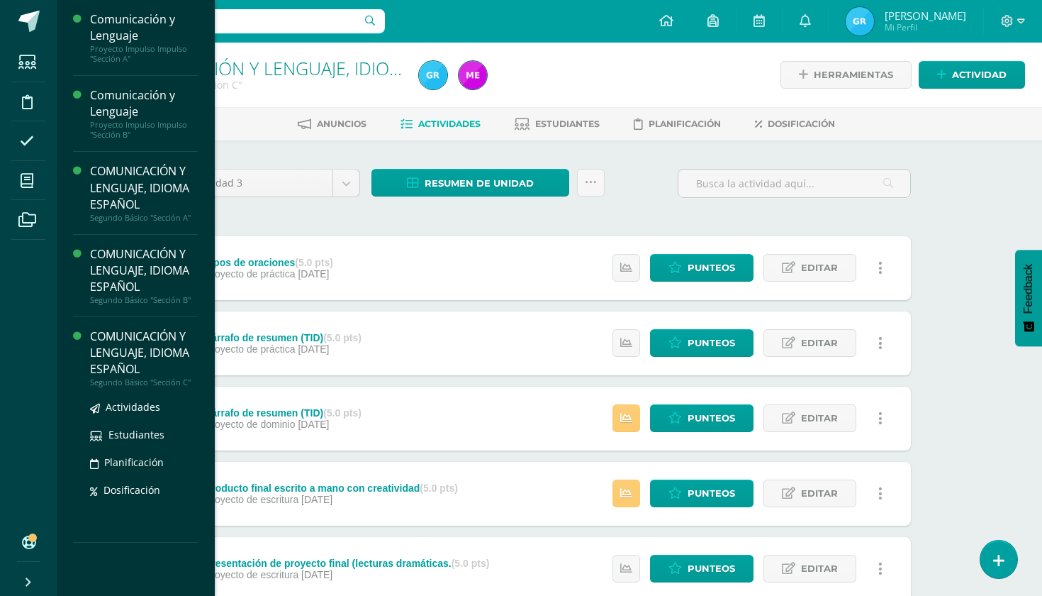
click at [118, 348] on div "COMUNICACIÓN Y LENGUAJE, IDIOMA ESPAÑOL" at bounding box center [144, 352] width 108 height 49
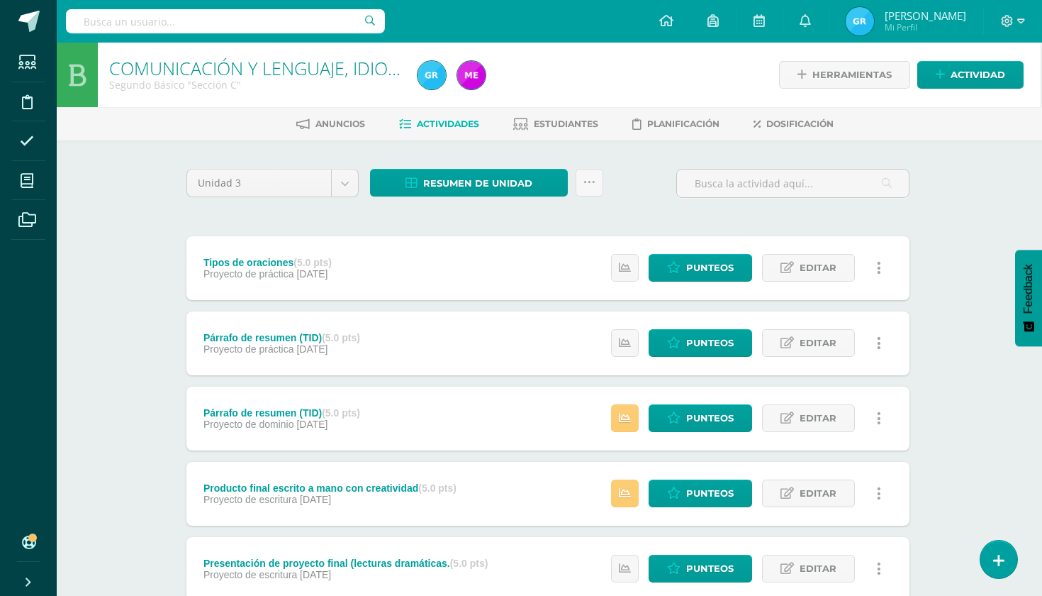
scroll to position [0, 1]
click at [688, 128] on span "Planificación" at bounding box center [683, 123] width 72 height 11
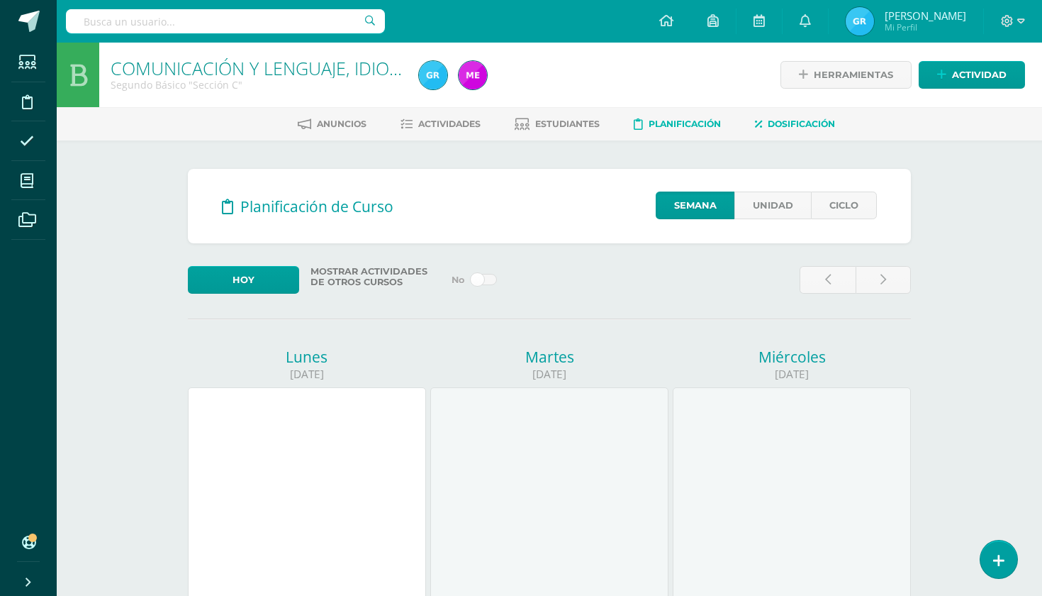
click at [822, 118] on link "Dosificación" at bounding box center [795, 124] width 80 height 23
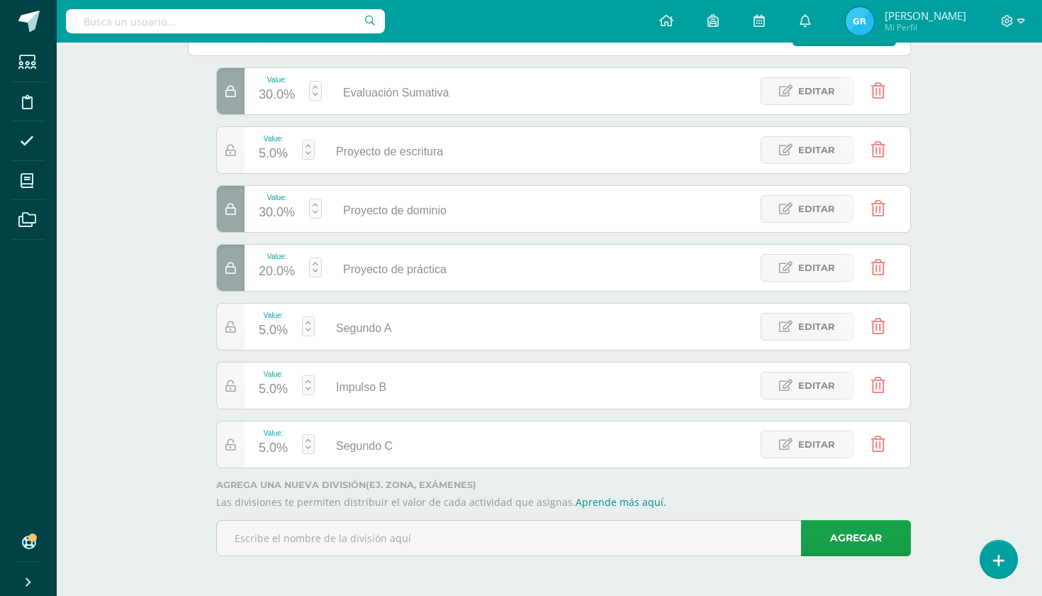
scroll to position [217, 0]
click at [878, 382] on icon at bounding box center [878, 385] width 14 height 16
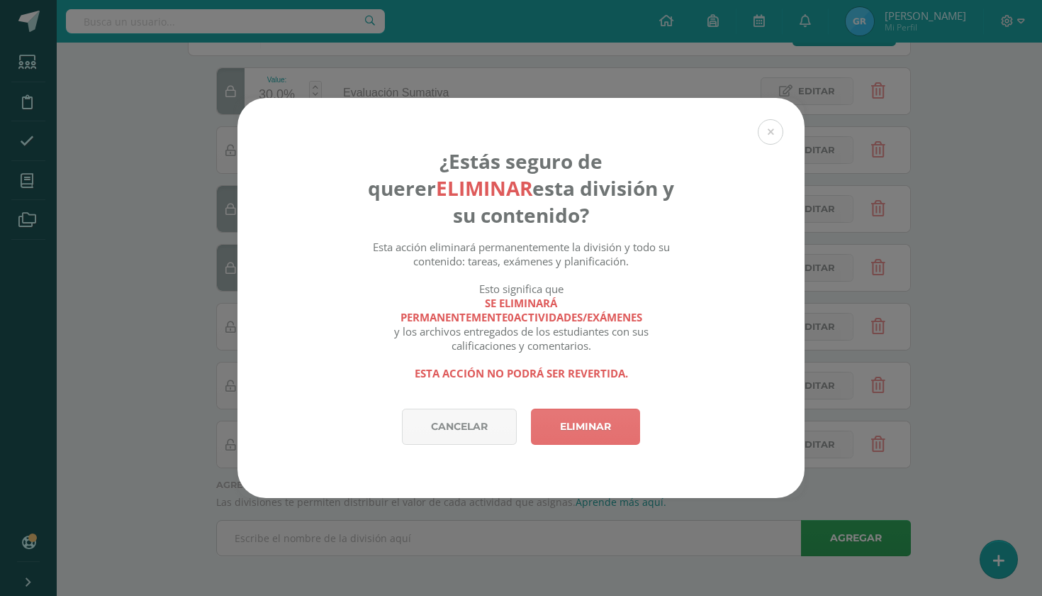
click at [595, 426] on link "Eliminar" at bounding box center [585, 426] width 109 height 36
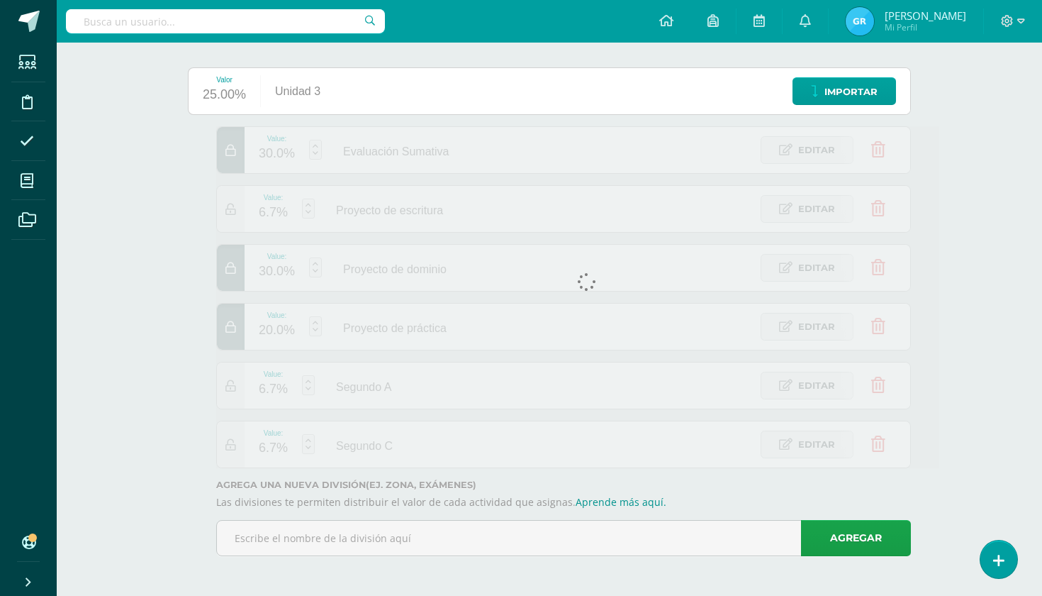
scroll to position [158, 0]
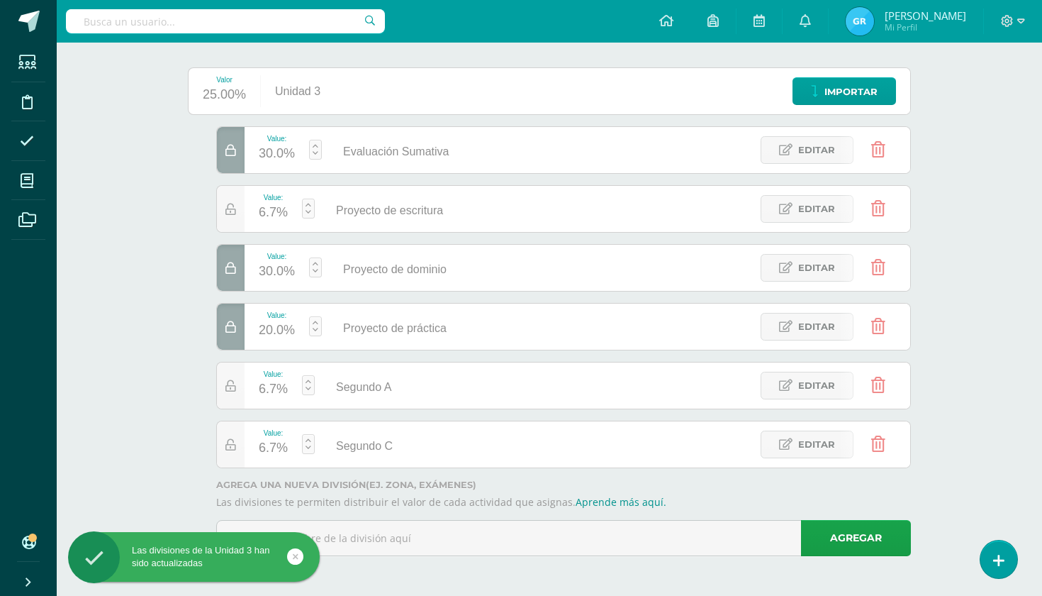
click at [877, 381] on icon at bounding box center [878, 385] width 14 height 16
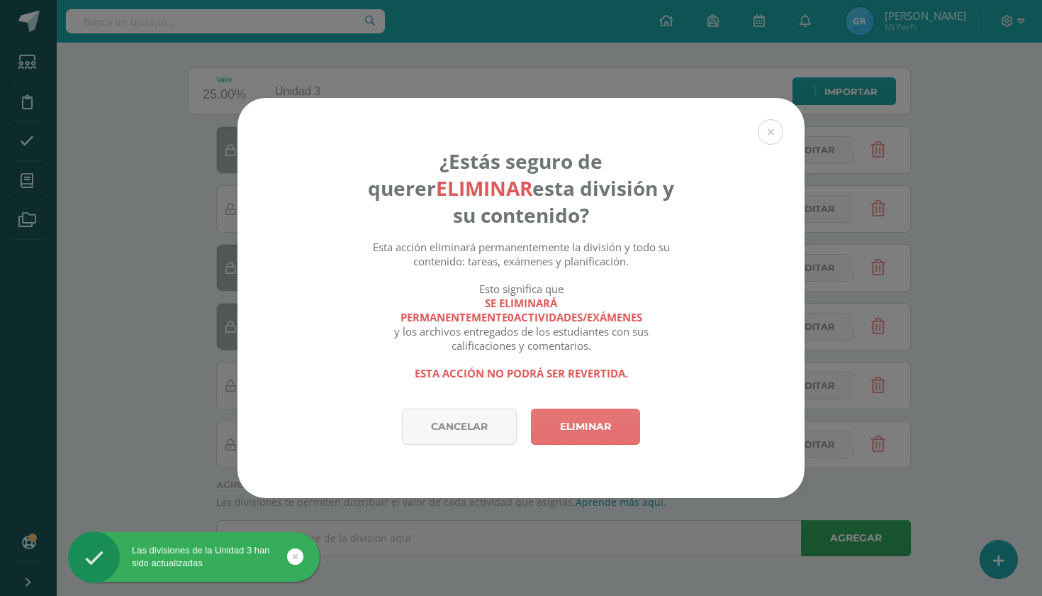
click at [578, 428] on link "Eliminar" at bounding box center [585, 426] width 109 height 36
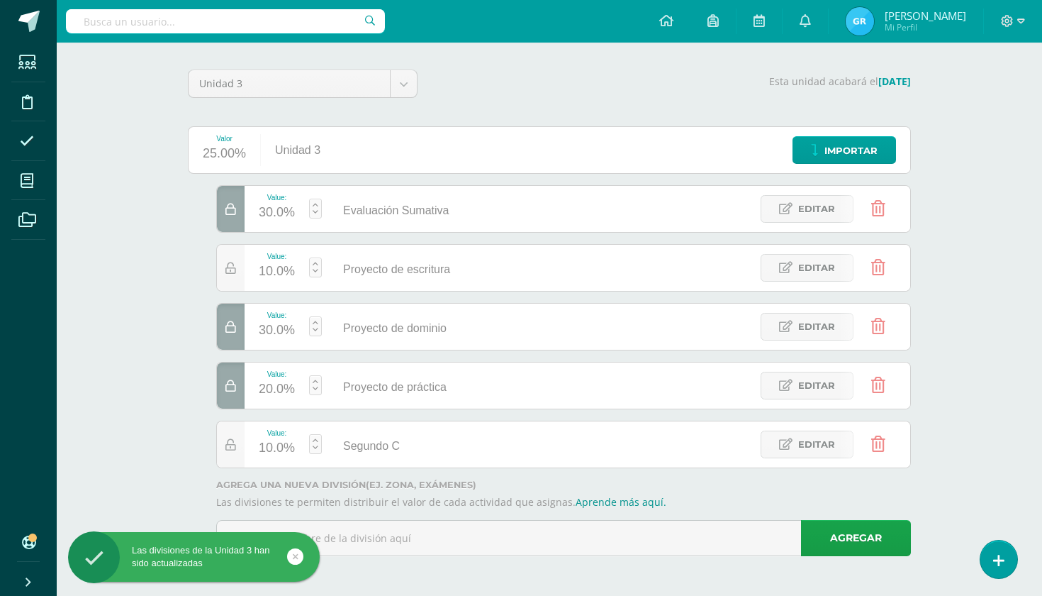
click at [877, 441] on icon at bounding box center [878, 444] width 14 height 16
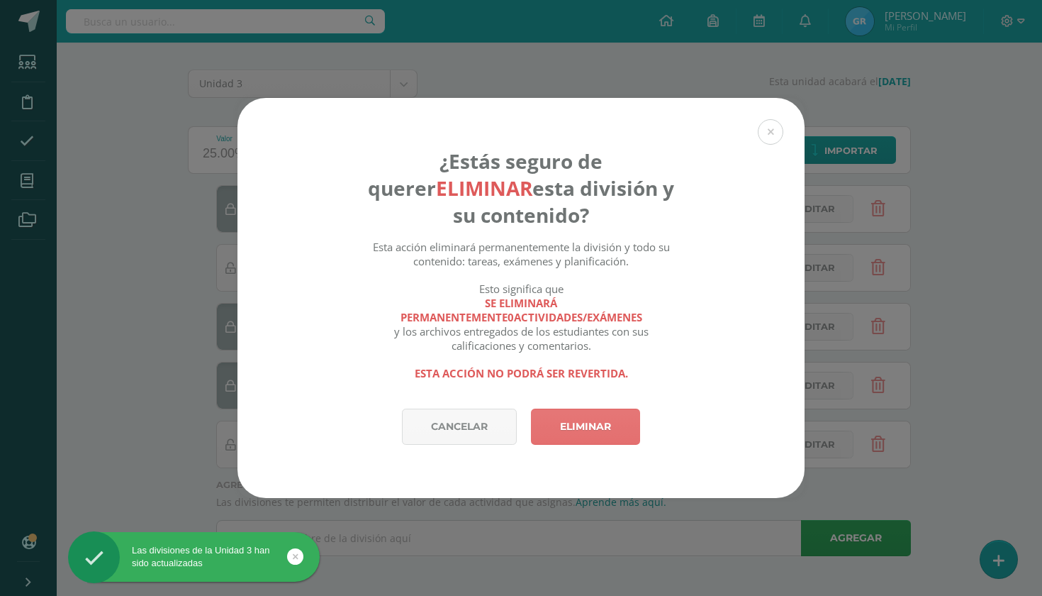
click at [588, 425] on link "Eliminar" at bounding box center [585, 426] width 109 height 36
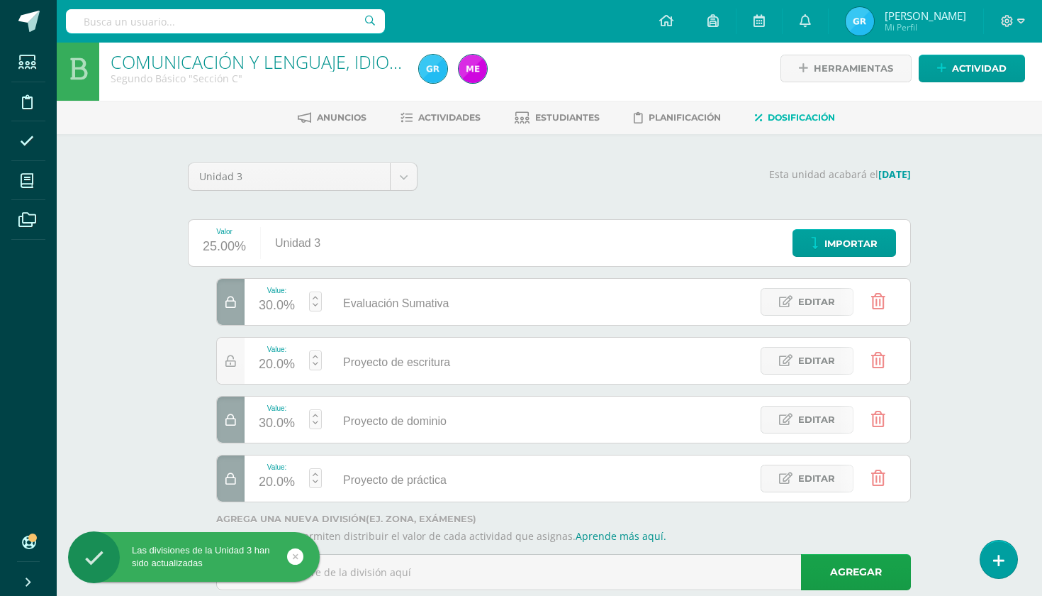
scroll to position [4, 0]
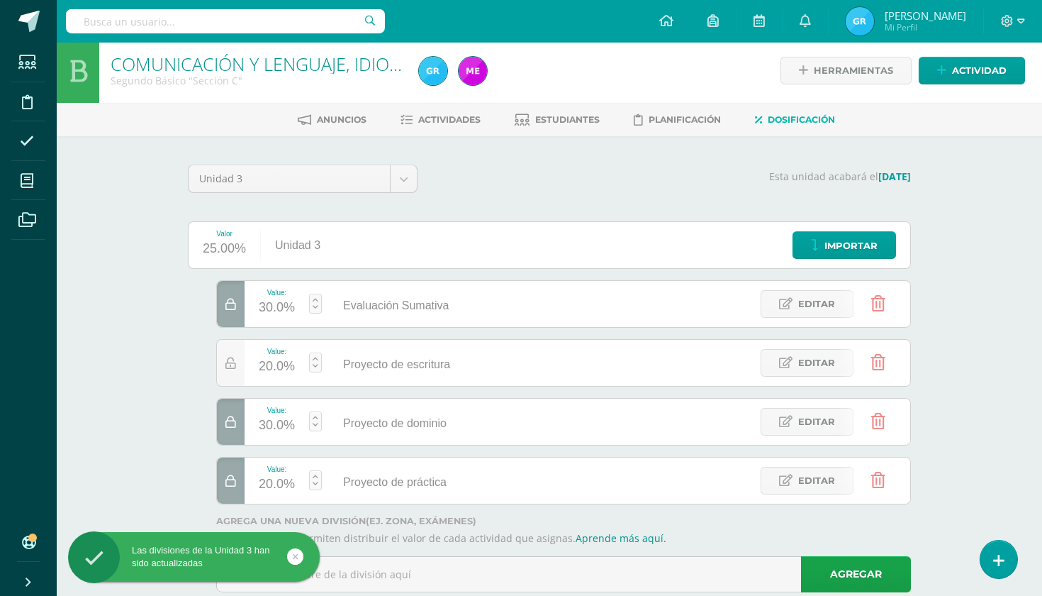
click at [565, 98] on div at bounding box center [570, 70] width 314 height 65
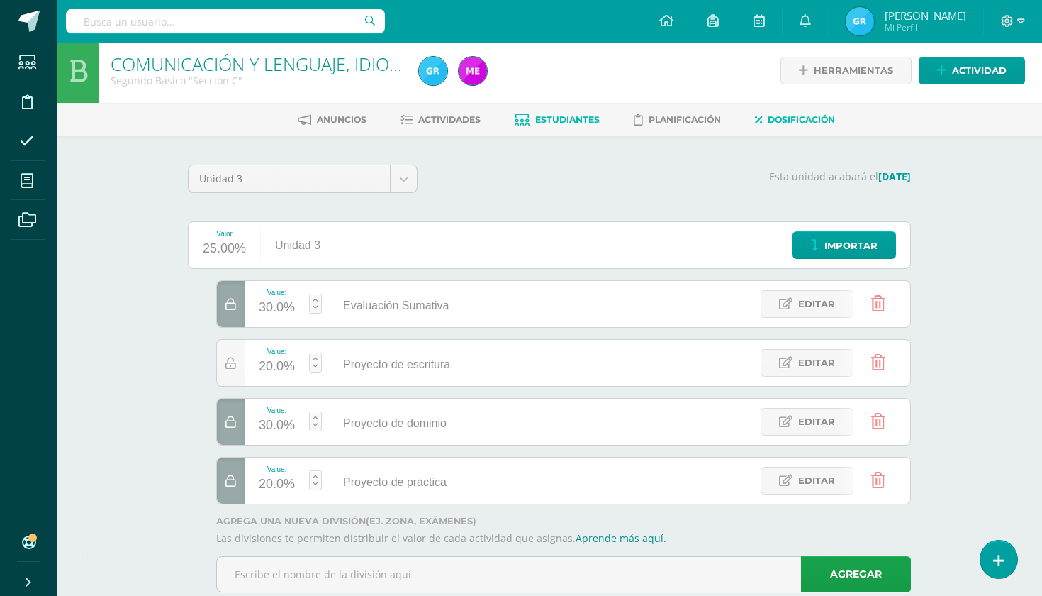
click at [561, 116] on span "Estudiantes" at bounding box center [567, 119] width 65 height 11
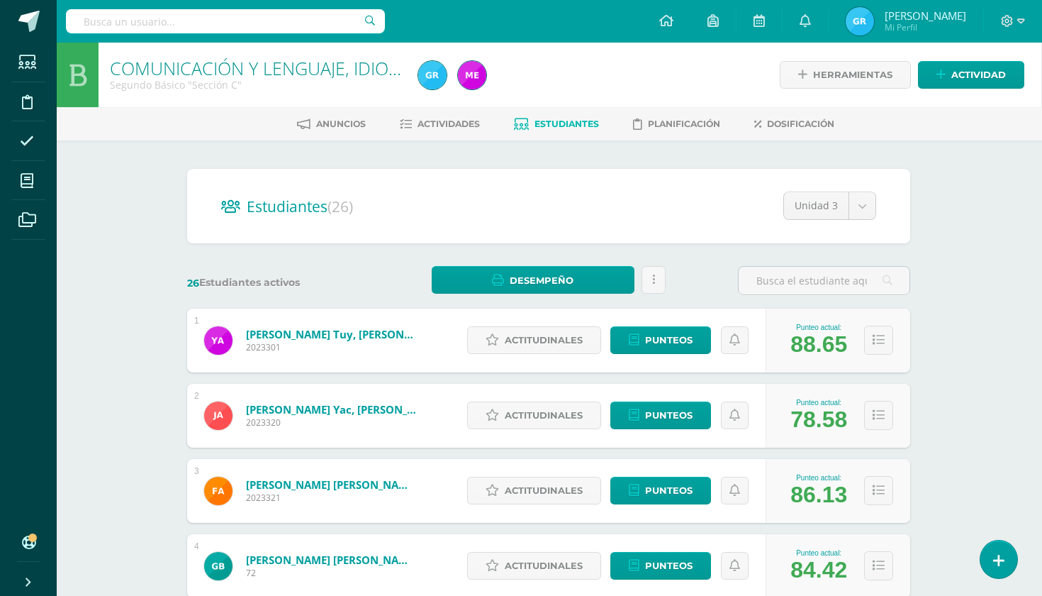
scroll to position [0, 1]
click at [538, 130] on link "Estudiantes" at bounding box center [556, 124] width 85 height 23
click at [817, 114] on link "Dosificación" at bounding box center [795, 124] width 80 height 23
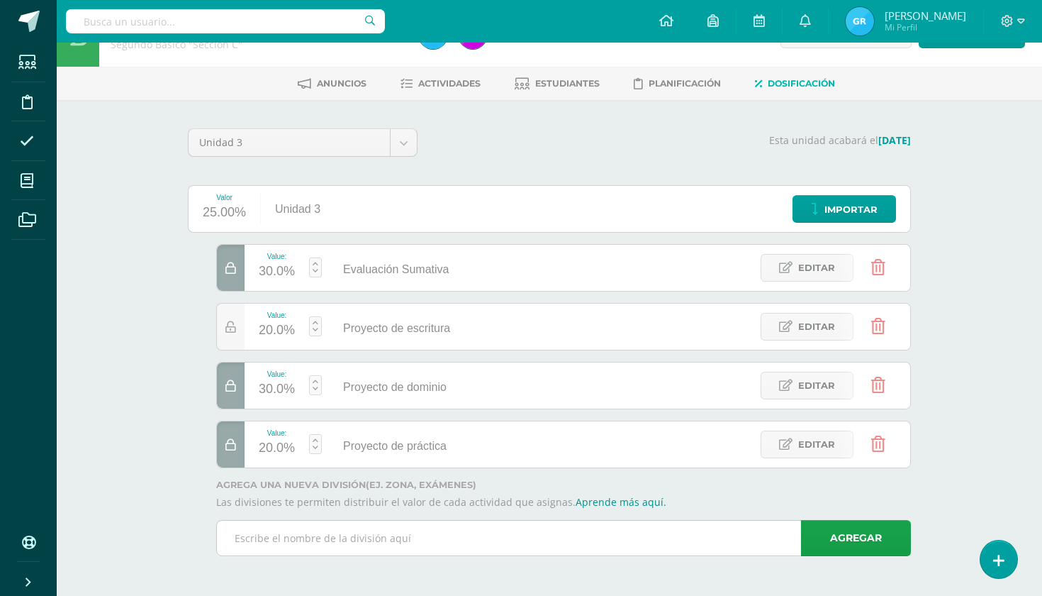
scroll to position [40, 0]
click at [990, 161] on div "COMUNICACIÓN Y LENGUAJE, IDIOMA ESPAÑOL Segundo Básico "Sección C" Herramientas…" at bounding box center [549, 298] width 985 height 593
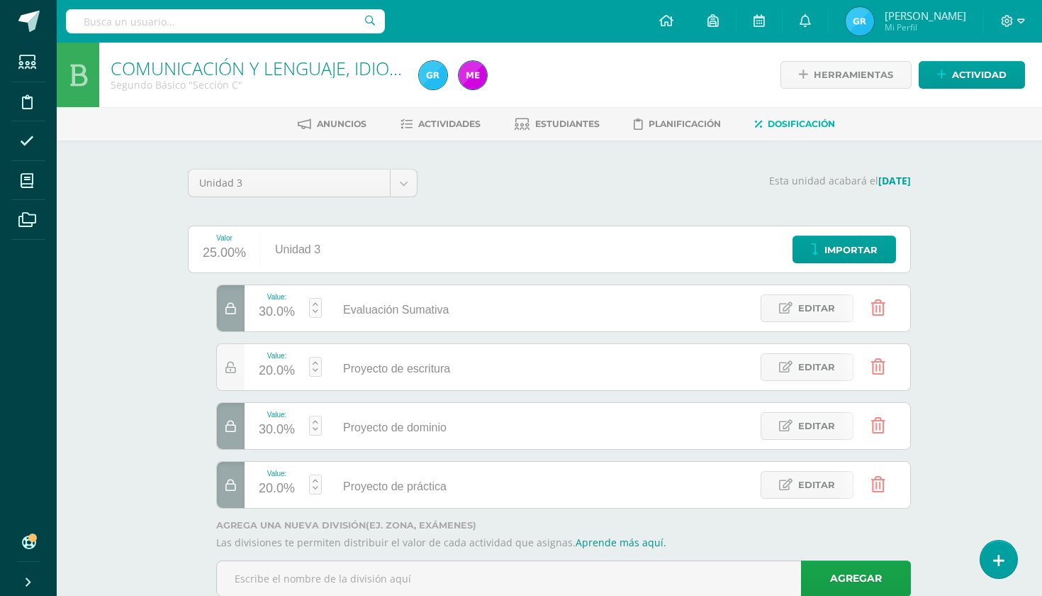
scroll to position [0, 0]
click at [681, 120] on span "Planificación" at bounding box center [685, 123] width 72 height 11
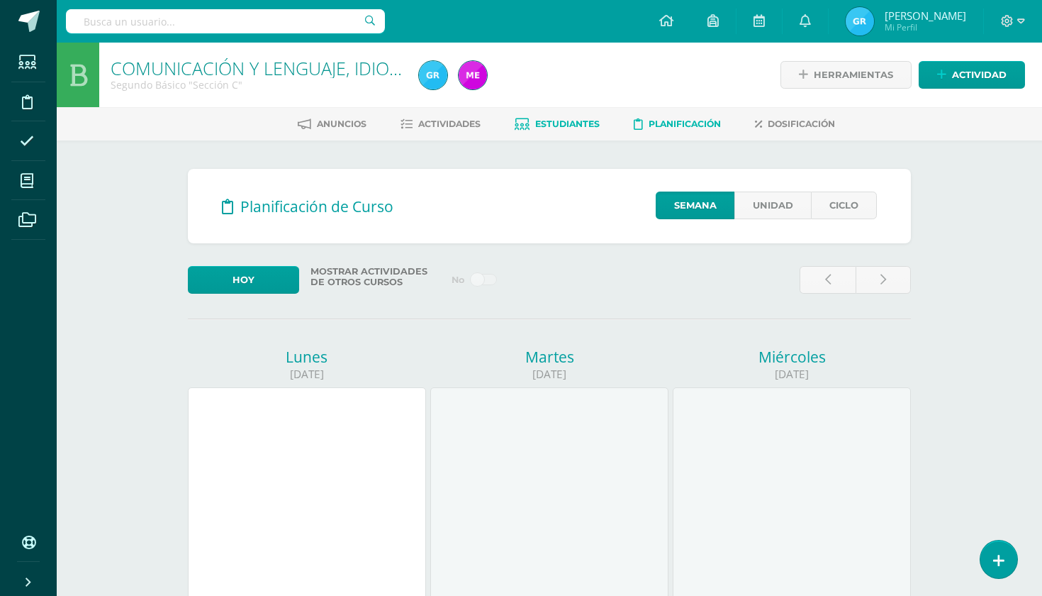
click at [561, 121] on span "Estudiantes" at bounding box center [567, 123] width 65 height 11
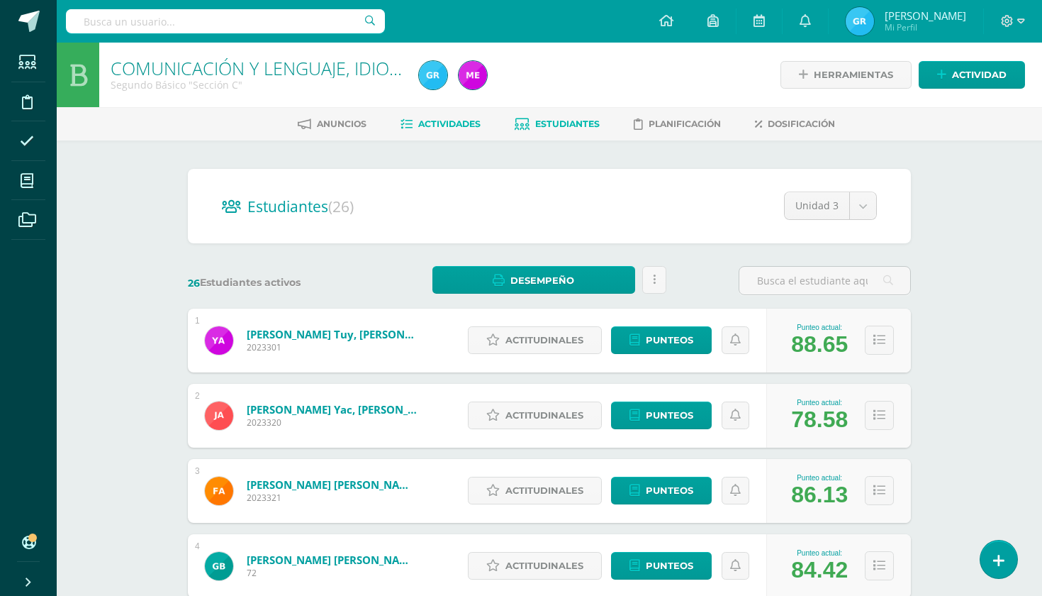
click at [442, 119] on span "Actividades" at bounding box center [449, 123] width 62 height 11
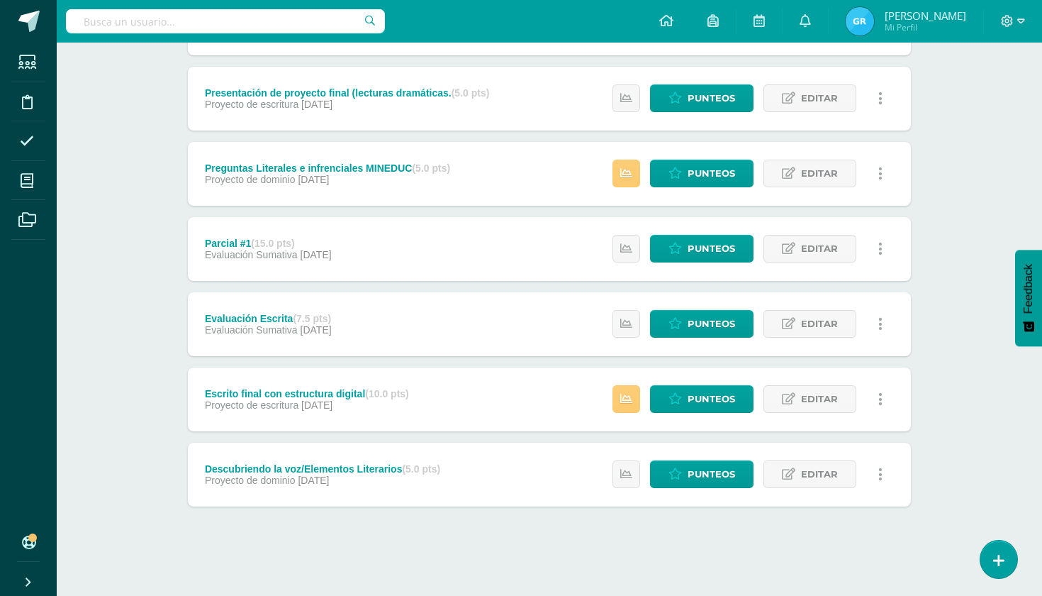
scroll to position [470, 0]
